Goal: Transaction & Acquisition: Obtain resource

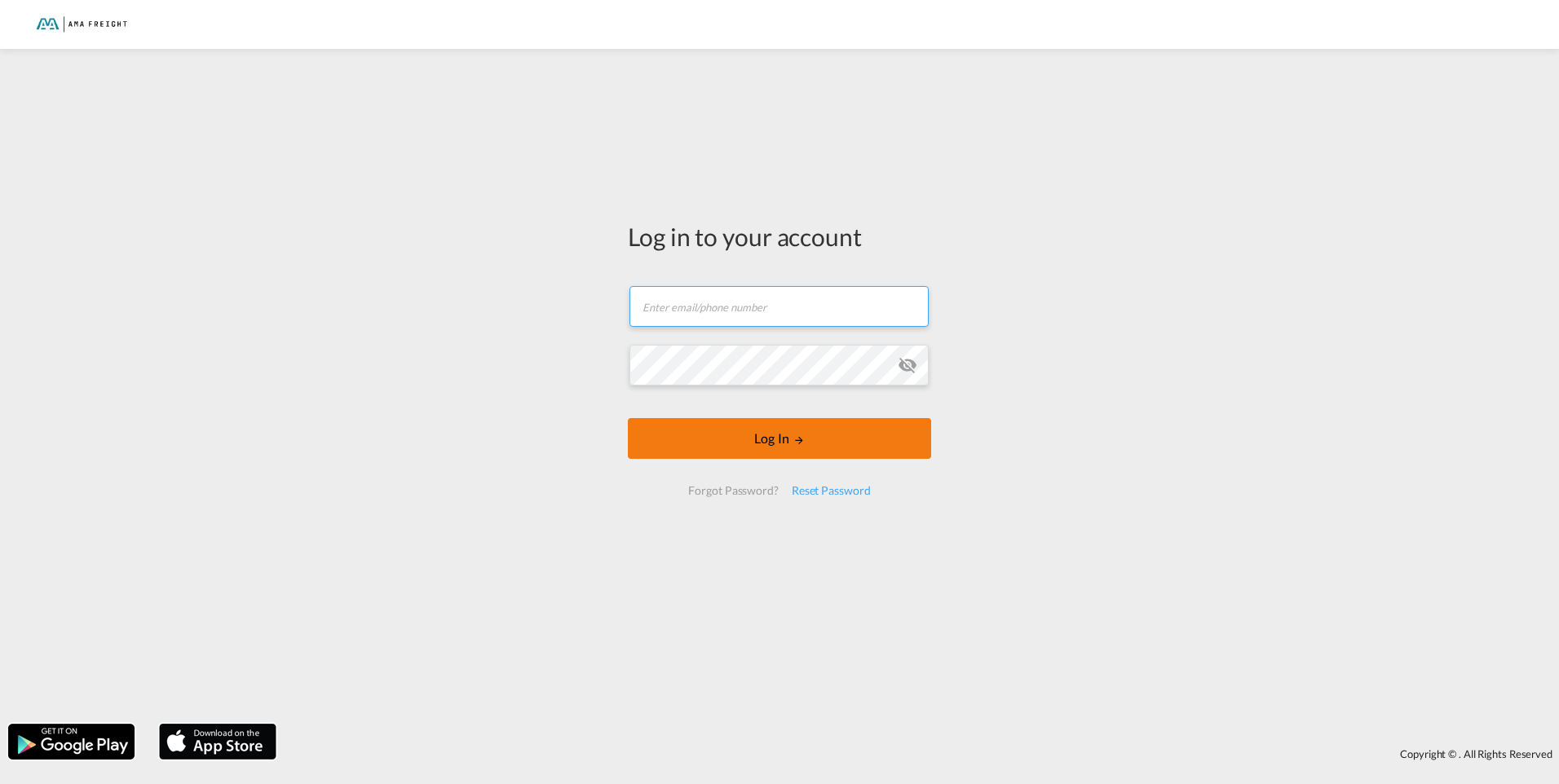
type input "[PERSON_NAME][EMAIL_ADDRESS][DOMAIN_NAME]"
click at [766, 438] on form "[PERSON_NAME][EMAIL_ADDRESS][DOMAIN_NAME] Log In Forgot Password? Reset Password" at bounding box center [779, 390] width 303 height 242
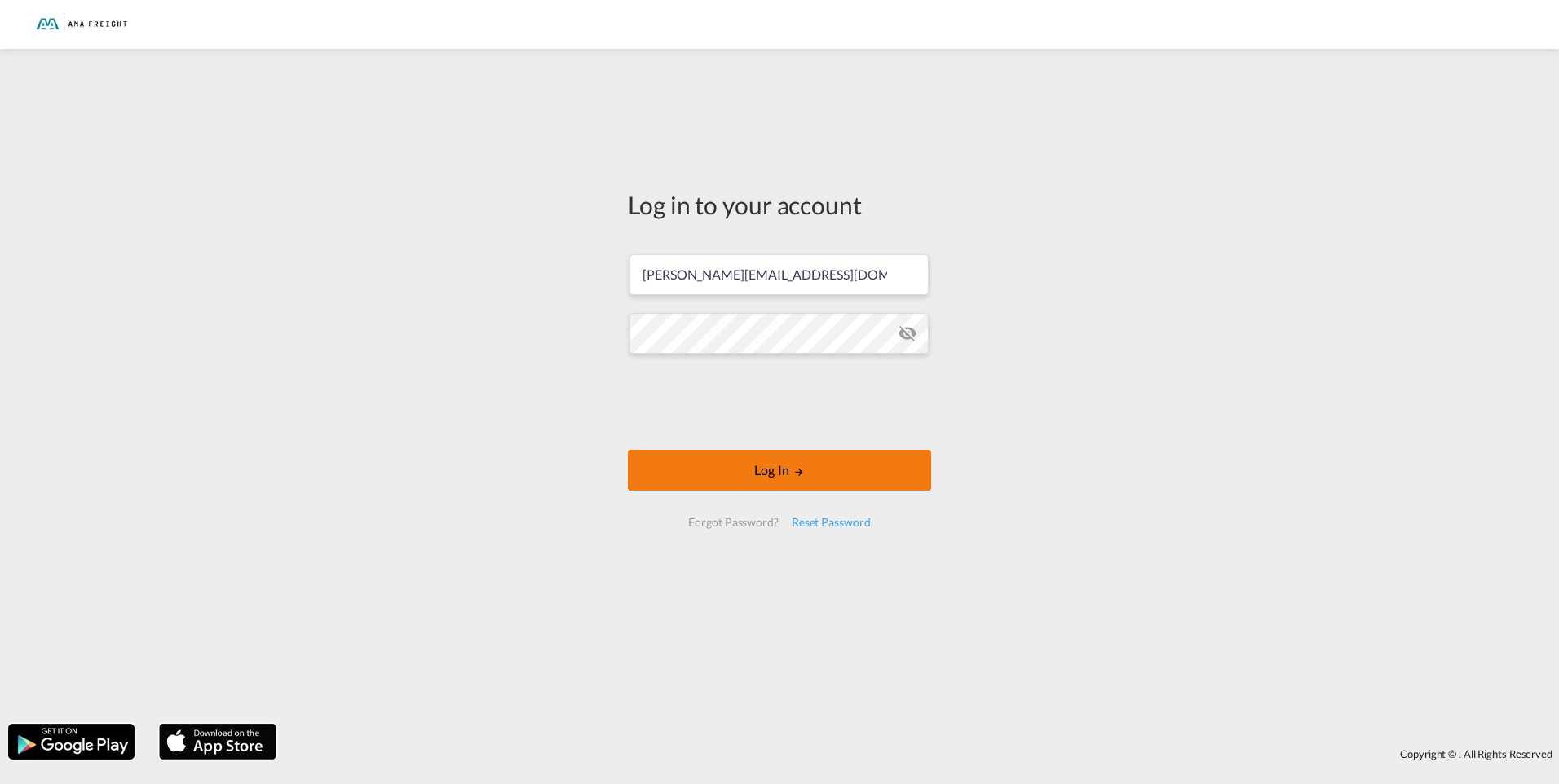
click at [748, 456] on button "Log In" at bounding box center [779, 470] width 303 height 41
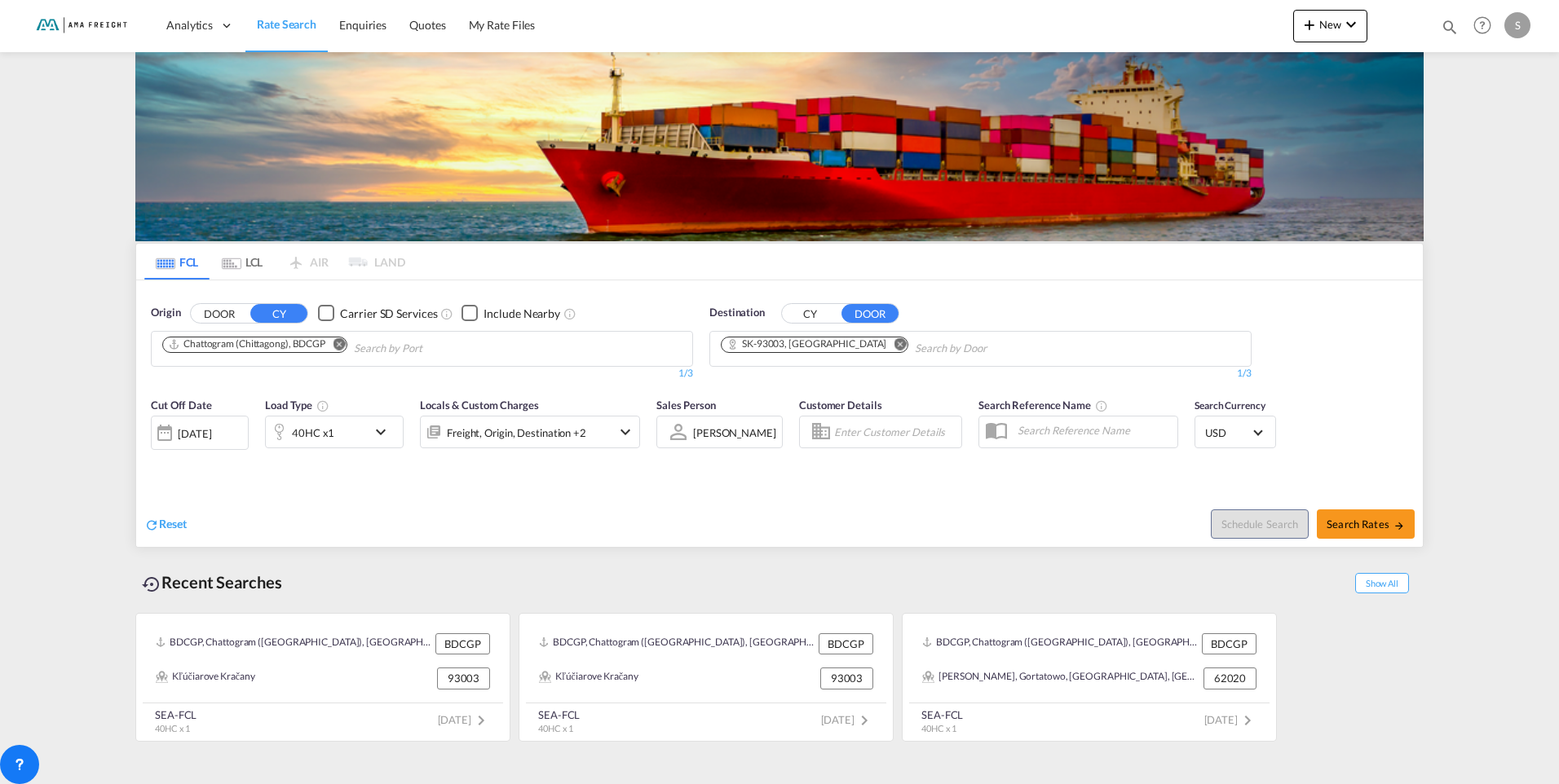
click at [345, 344] on md-icon "Remove" at bounding box center [338, 344] width 12 height 12
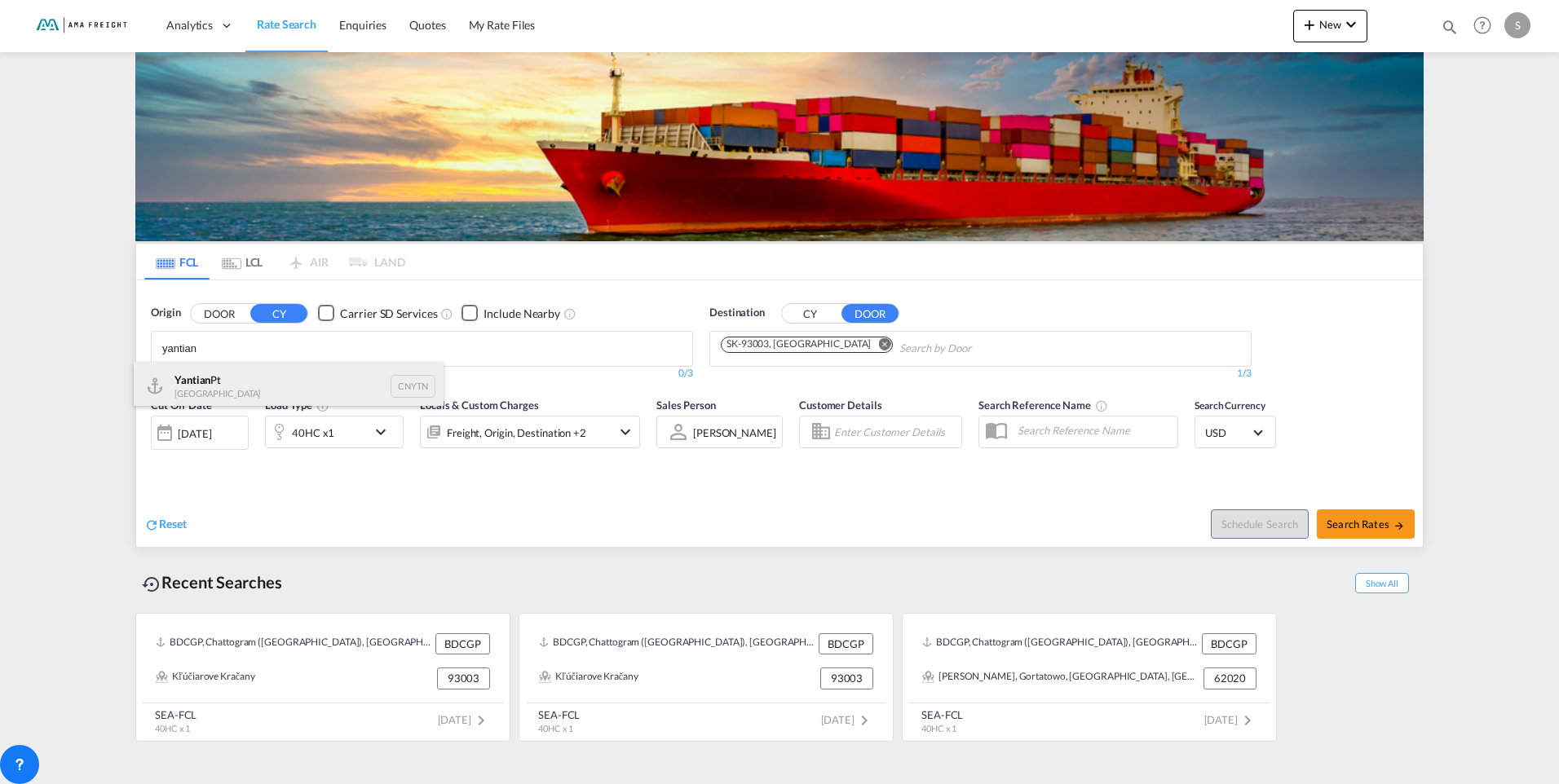
type input "yantian"
click at [185, 392] on div "Yantian Pt China CNYTN" at bounding box center [289, 387] width 310 height 49
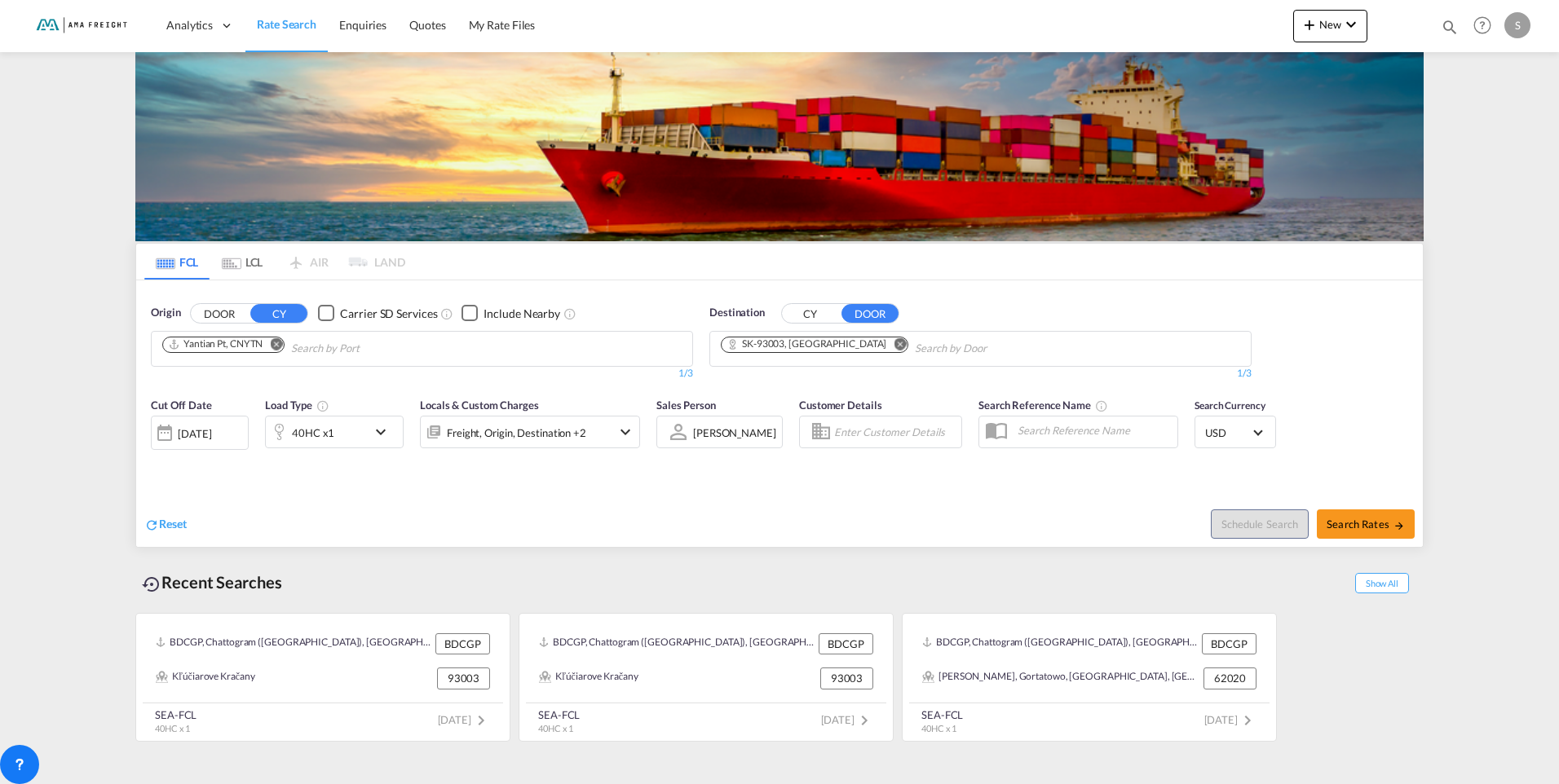
click at [894, 345] on md-icon "Remove" at bounding box center [900, 344] width 12 height 12
click at [798, 316] on button "CY" at bounding box center [810, 313] width 57 height 18
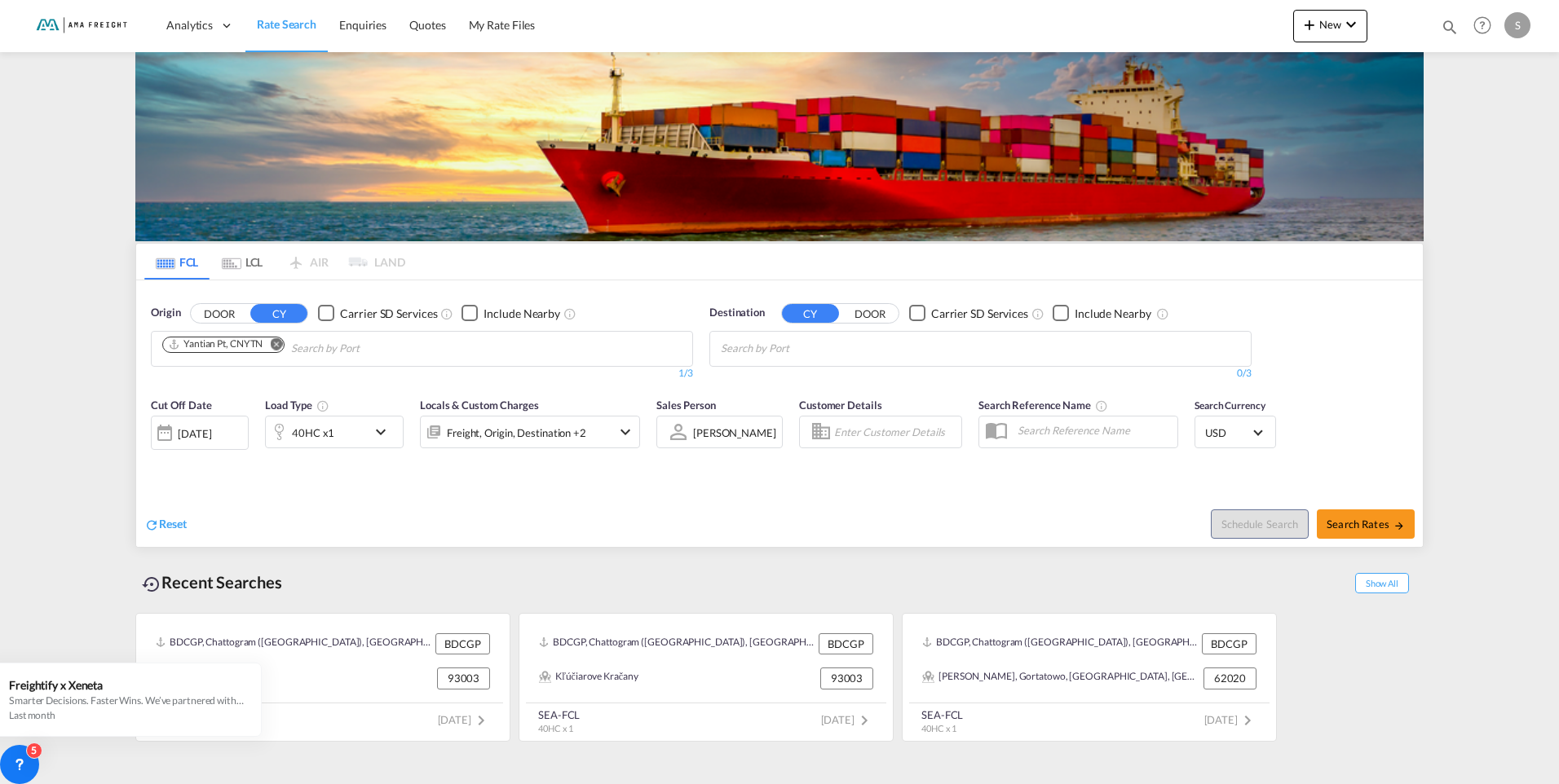
click at [804, 356] on body "Analytics Reports Rate Search Enquiries Quotes My Rate Files Analytics" at bounding box center [779, 392] width 1559 height 784
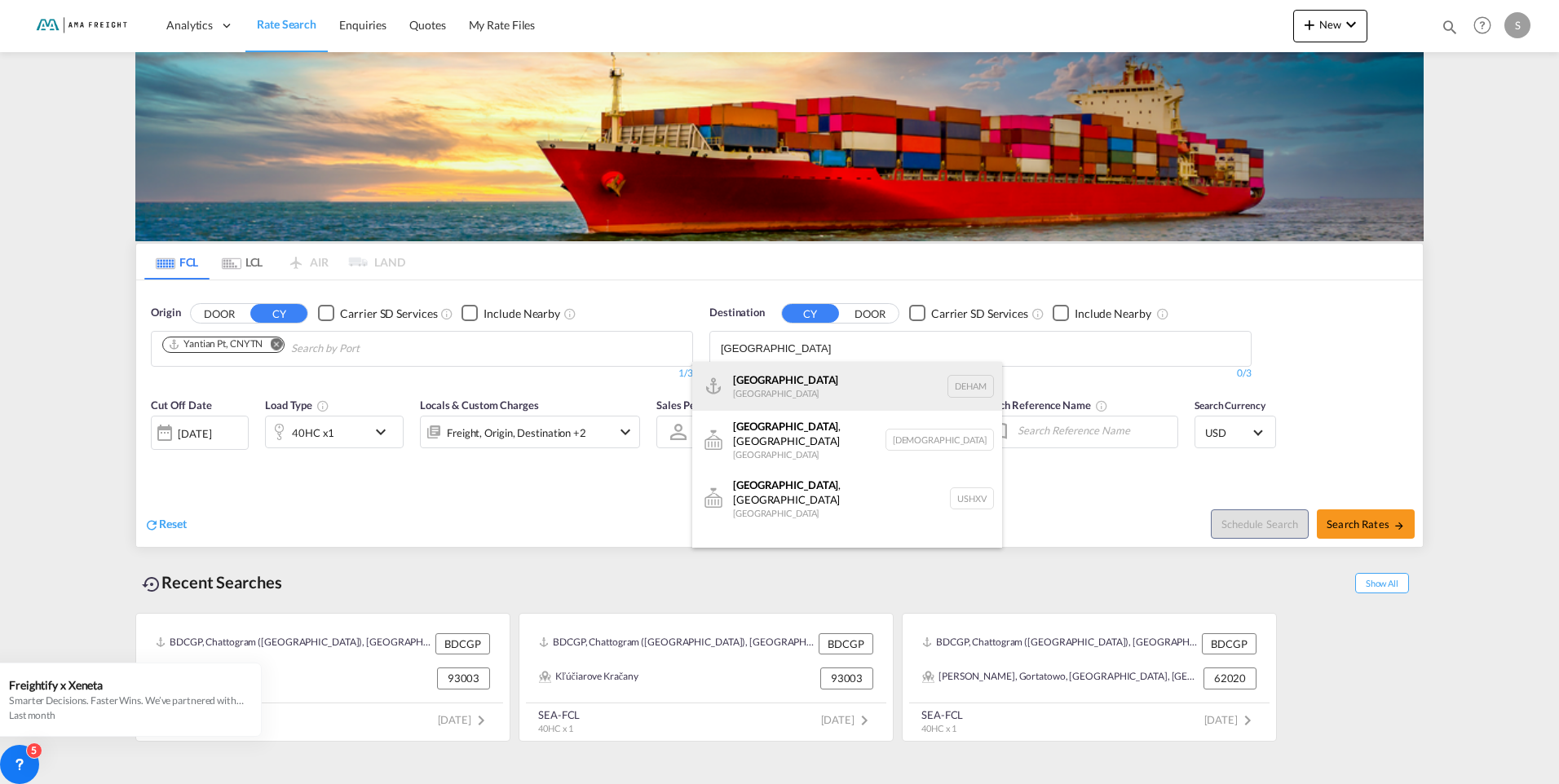
type input "[GEOGRAPHIC_DATA]"
click at [772, 381] on div "Hamburg [GEOGRAPHIC_DATA] [GEOGRAPHIC_DATA]" at bounding box center [848, 387] width 310 height 49
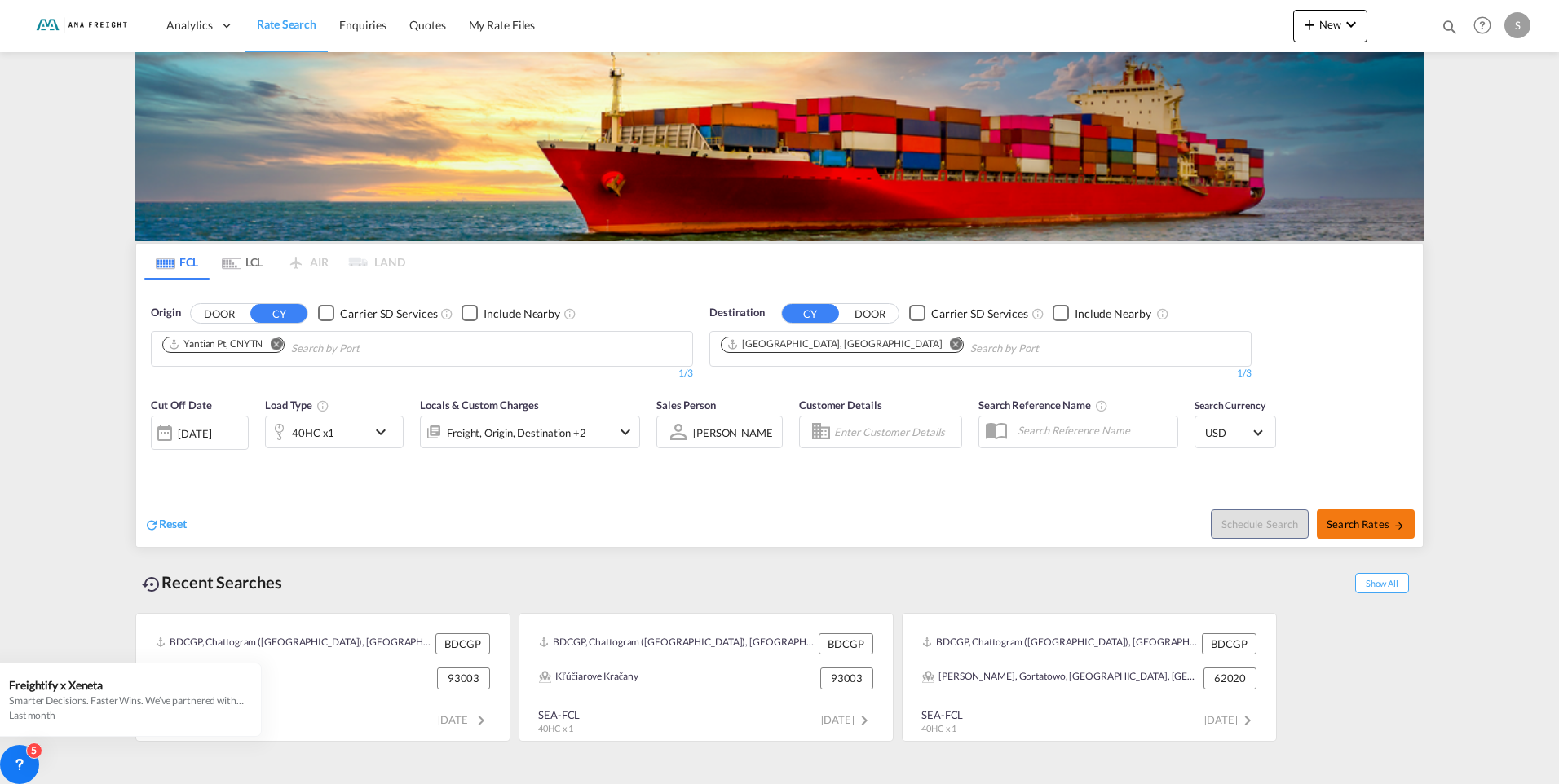
click at [1372, 526] on span "Search Rates" at bounding box center [1365, 524] width 78 height 13
type input "CNYTN to DEHAM / [DATE]"
